Goal: Find specific page/section: Find specific page/section

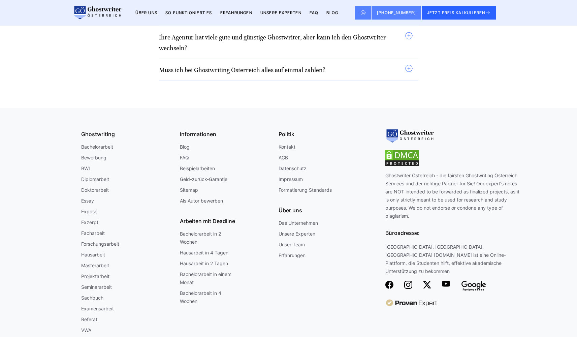
scroll to position [5904, 0]
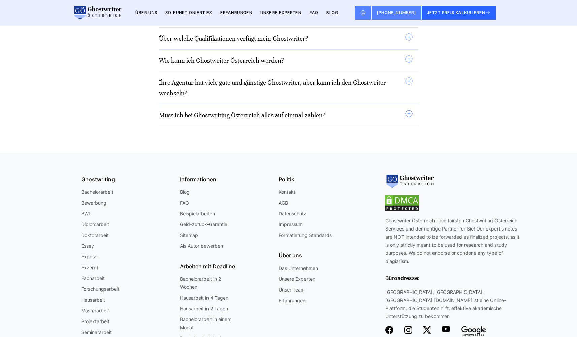
click at [291, 220] on link "Impressum" at bounding box center [291, 224] width 24 height 8
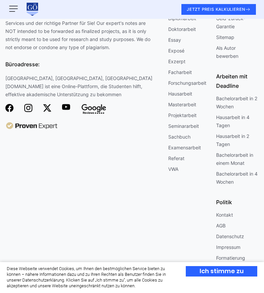
scroll to position [1461, 0]
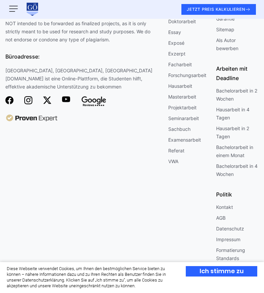
click at [24, 115] on img at bounding box center [31, 118] width 52 height 7
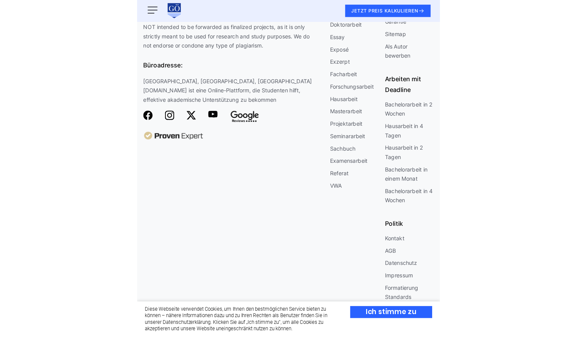
scroll to position [935, 0]
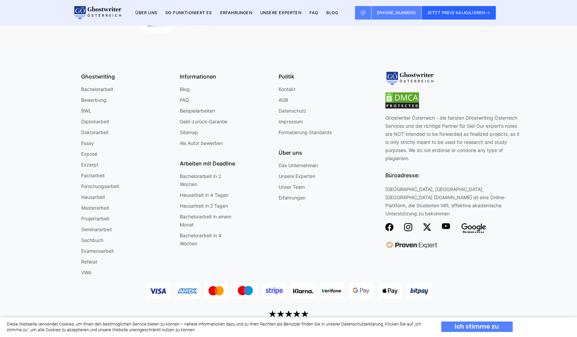
click at [264, 293] on div "Ich stimme zu" at bounding box center [476, 326] width 71 height 10
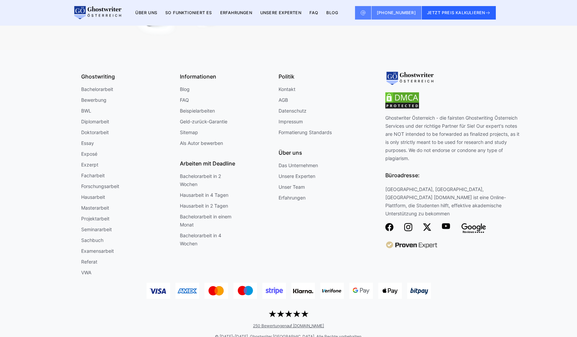
click at [264, 293] on div "250 Bewertungen auf ProvenExpert.com" at bounding box center [288, 319] width 415 height 19
click at [264, 293] on span "auf [DOMAIN_NAME]" at bounding box center [305, 325] width 37 height 5
